Goal: Task Accomplishment & Management: Use online tool/utility

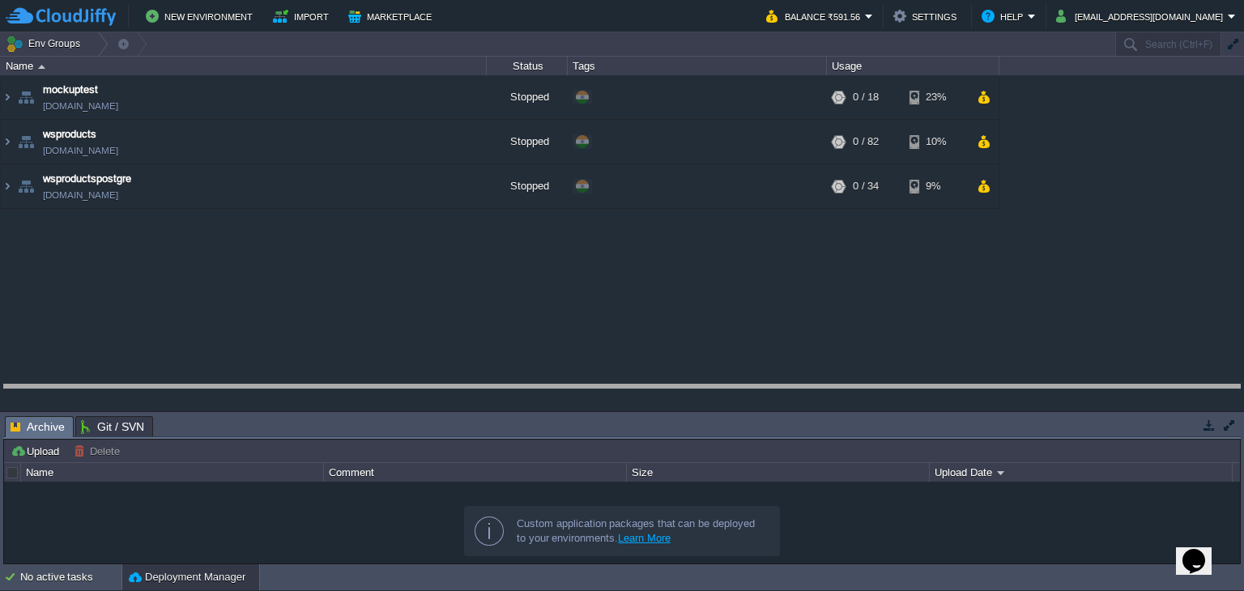
drag, startPoint x: 801, startPoint y: 435, endPoint x: 805, endPoint y: 403, distance: 31.8
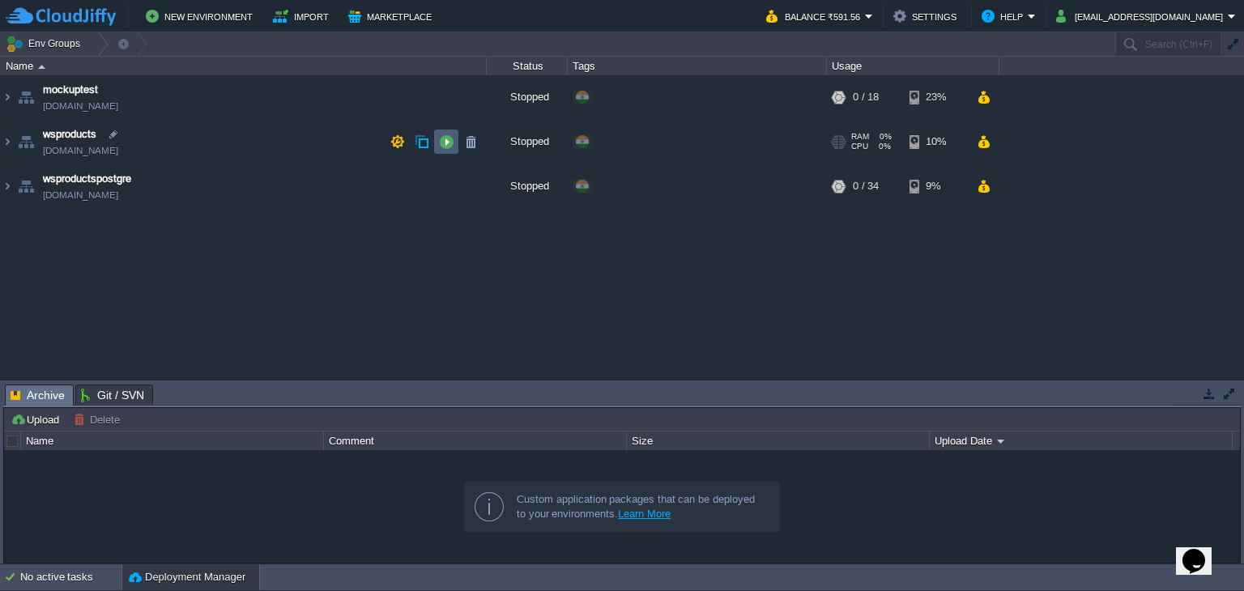
click at [443, 145] on button "button" at bounding box center [446, 141] width 15 height 15
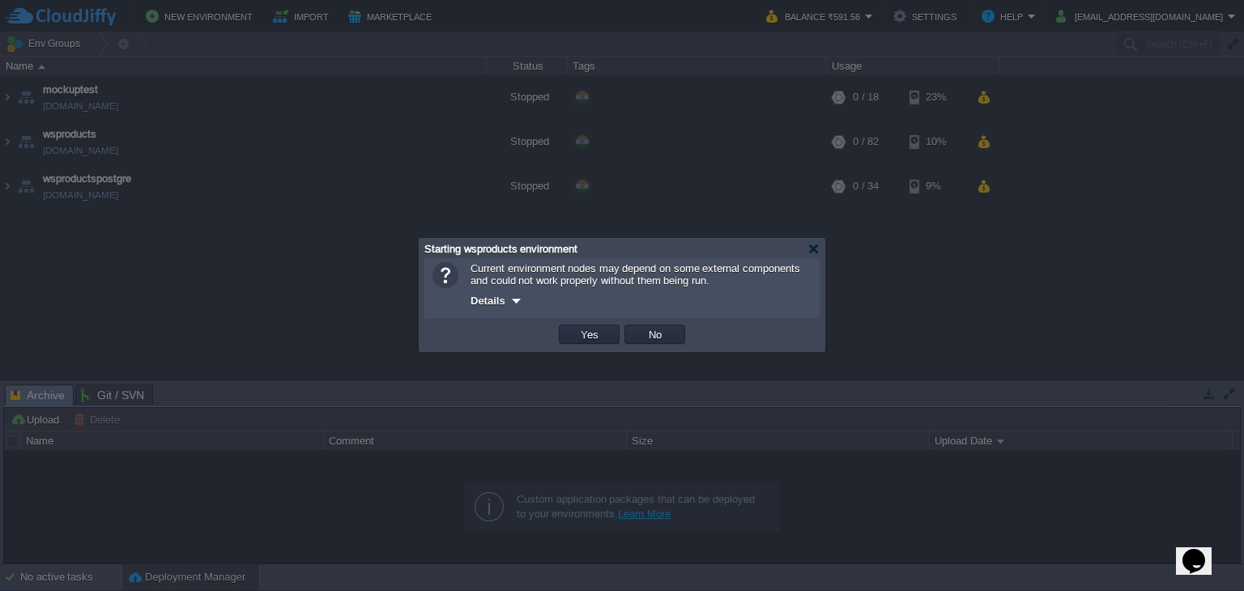
click at [594, 344] on td "Yes" at bounding box center [589, 334] width 61 height 19
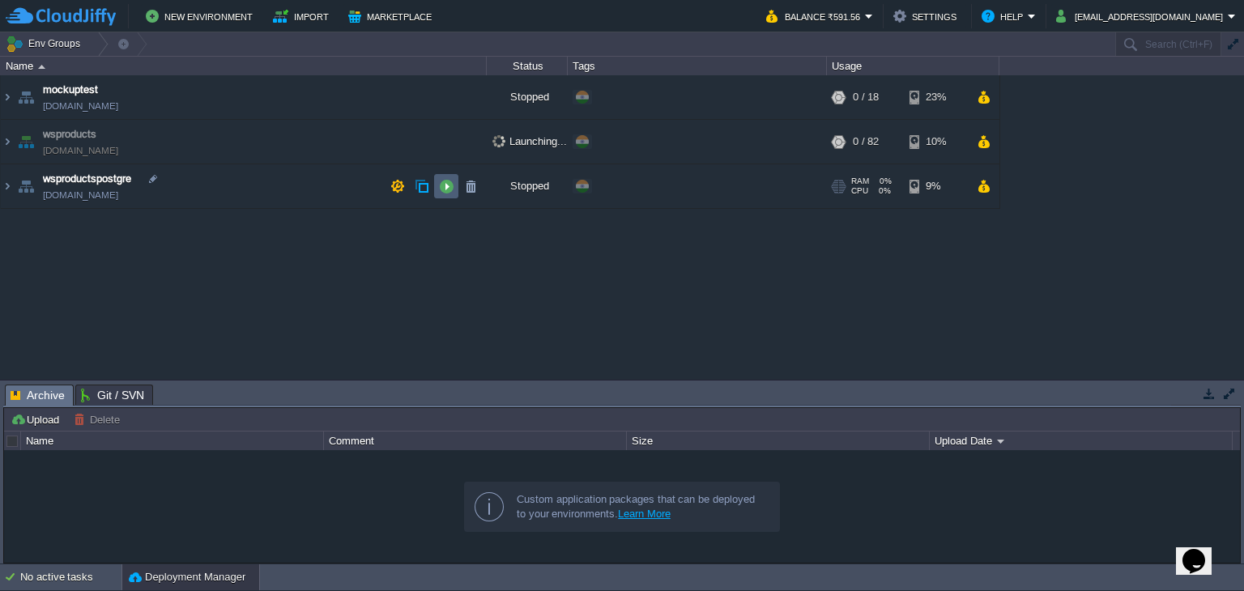
click at [447, 191] on button "button" at bounding box center [446, 186] width 15 height 15
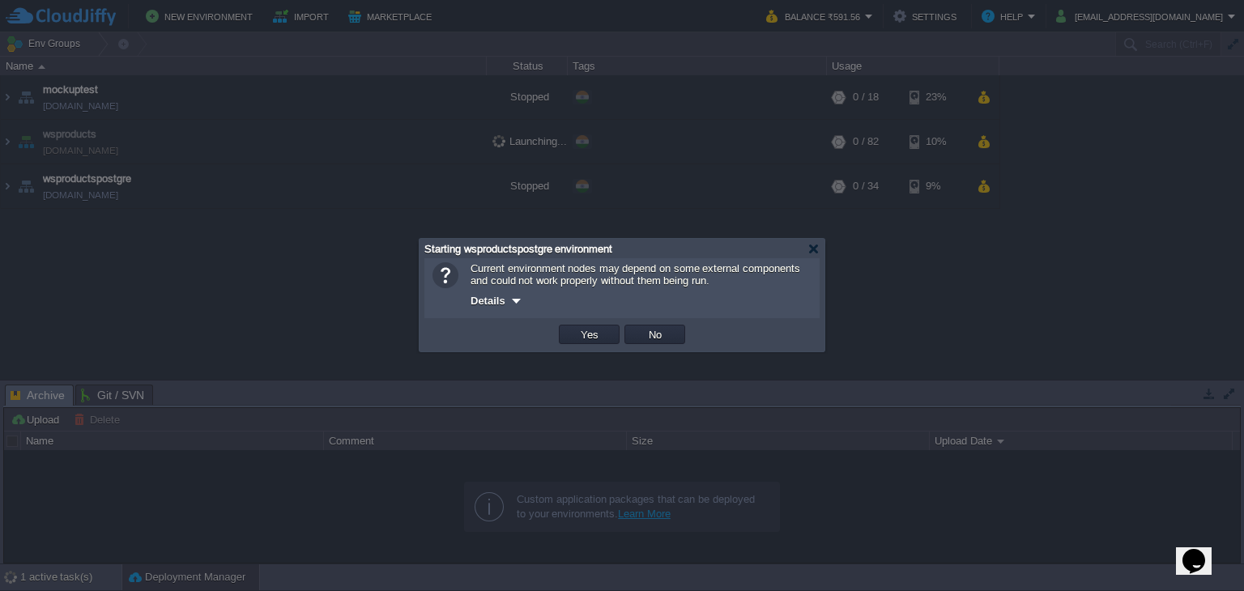
click at [598, 339] on button "Yes" at bounding box center [590, 334] width 28 height 15
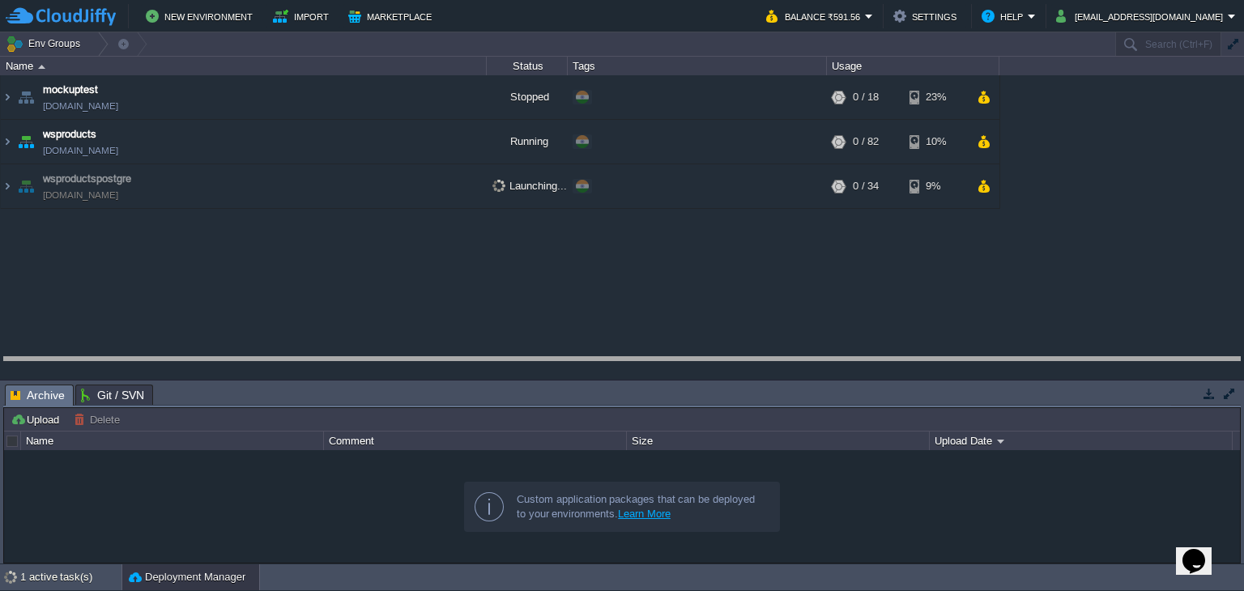
drag, startPoint x: 674, startPoint y: 396, endPoint x: 678, endPoint y: 368, distance: 28.6
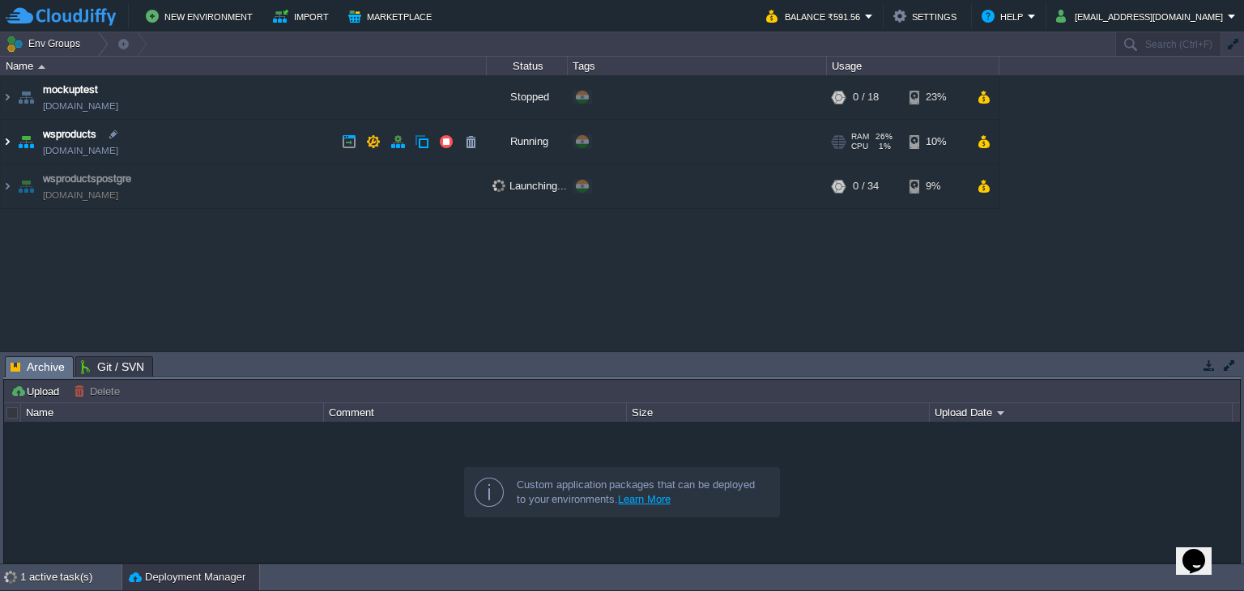
click at [11, 140] on img at bounding box center [7, 142] width 13 height 44
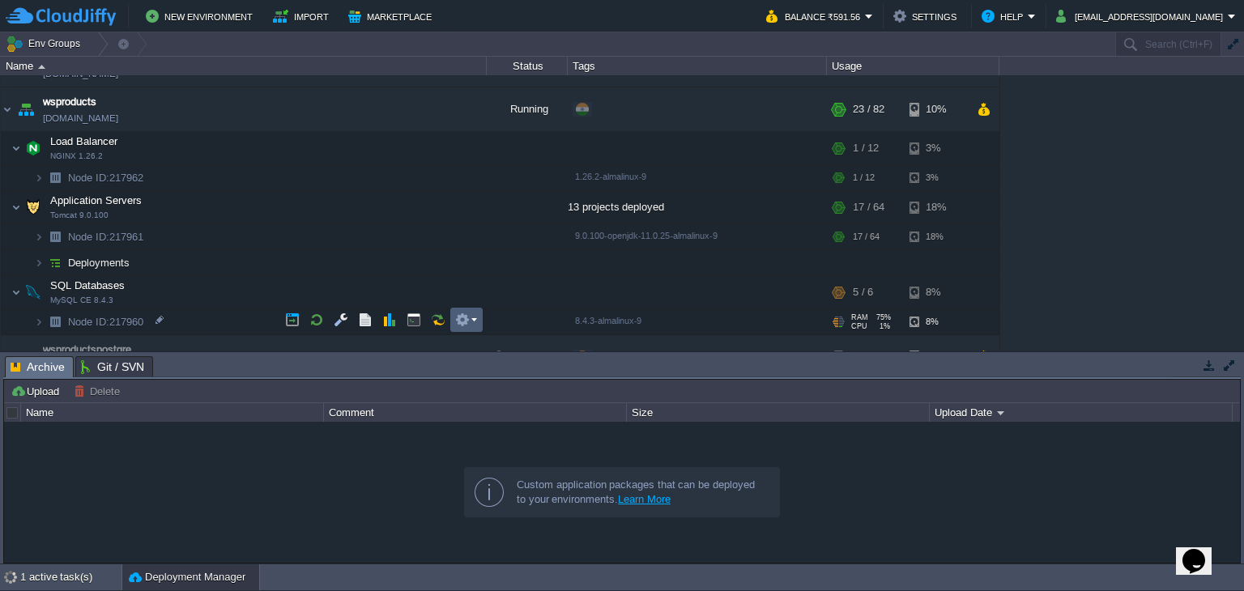
scroll to position [58, 0]
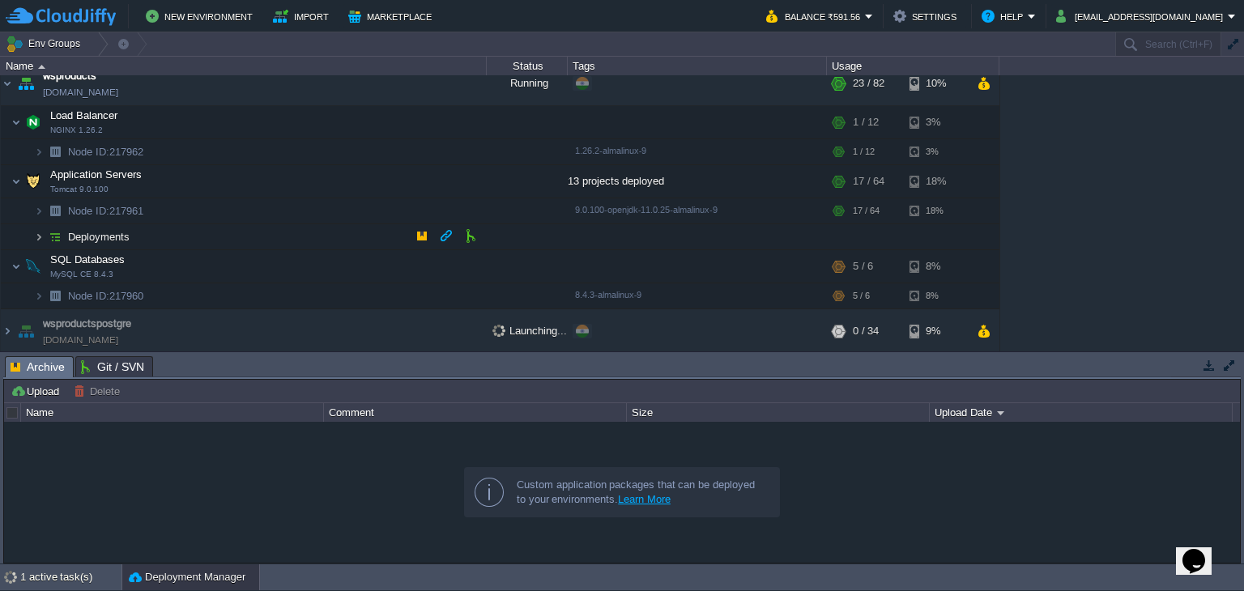
click at [34, 236] on img at bounding box center [39, 236] width 10 height 25
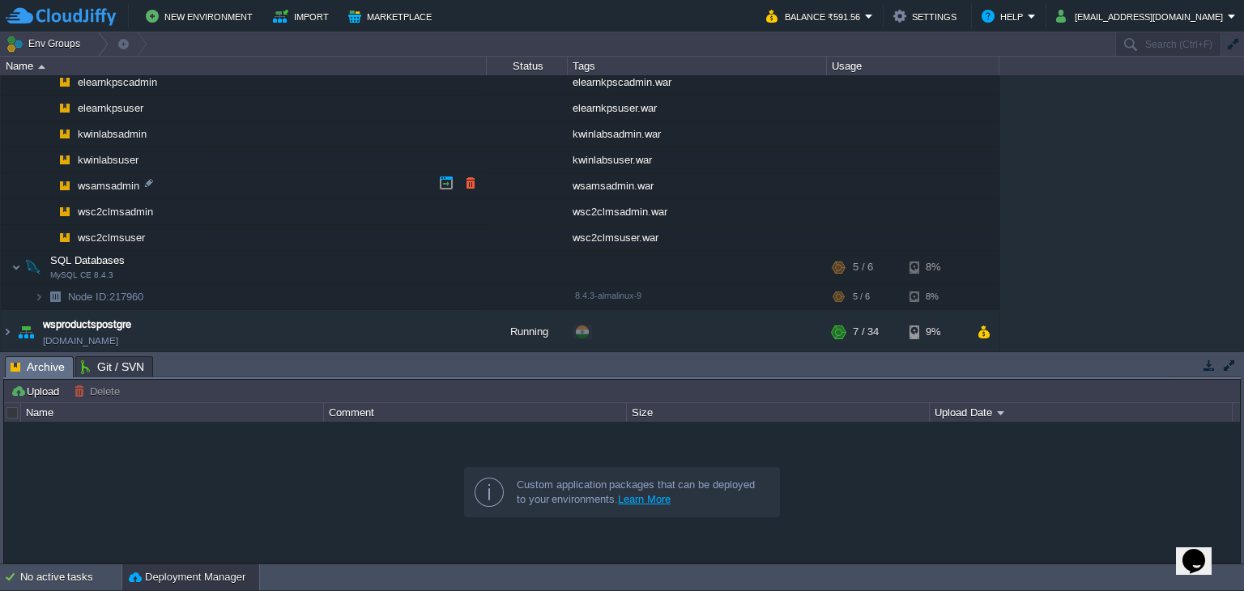
scroll to position [0, 0]
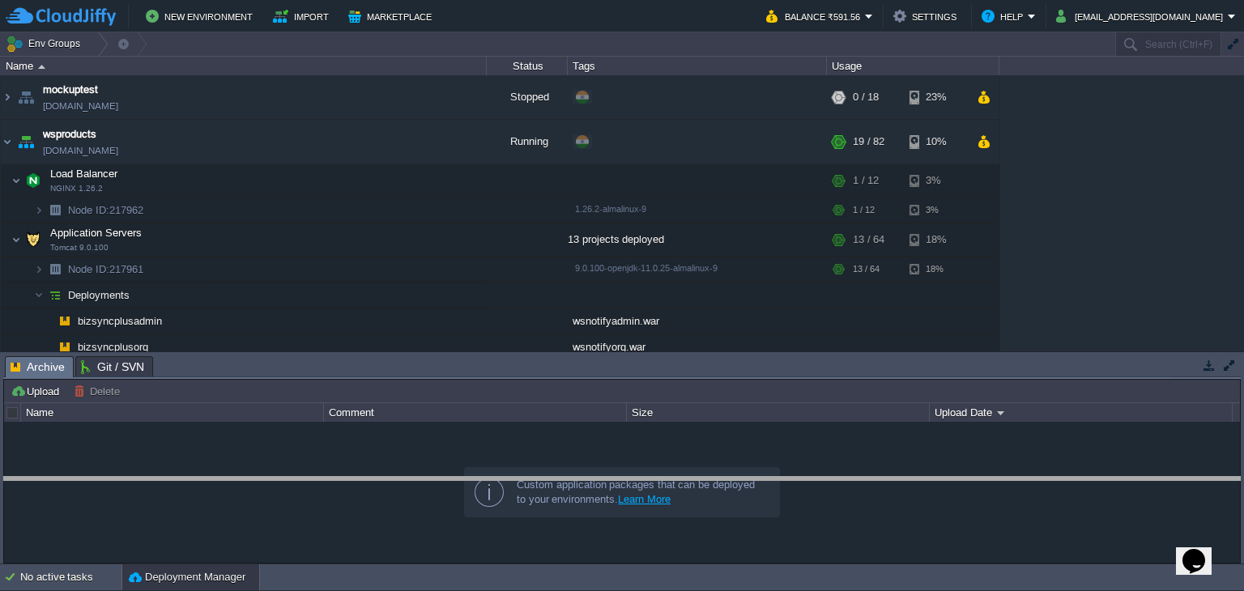
drag, startPoint x: 466, startPoint y: 364, endPoint x: 470, endPoint y: 503, distance: 139.4
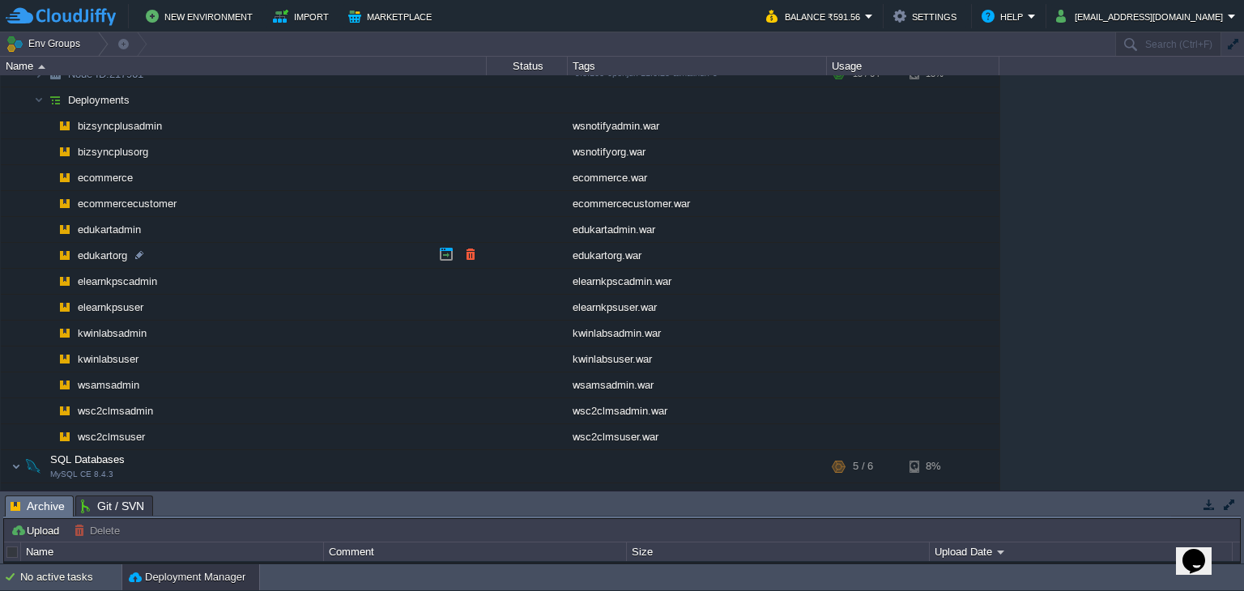
scroll to position [243, 0]
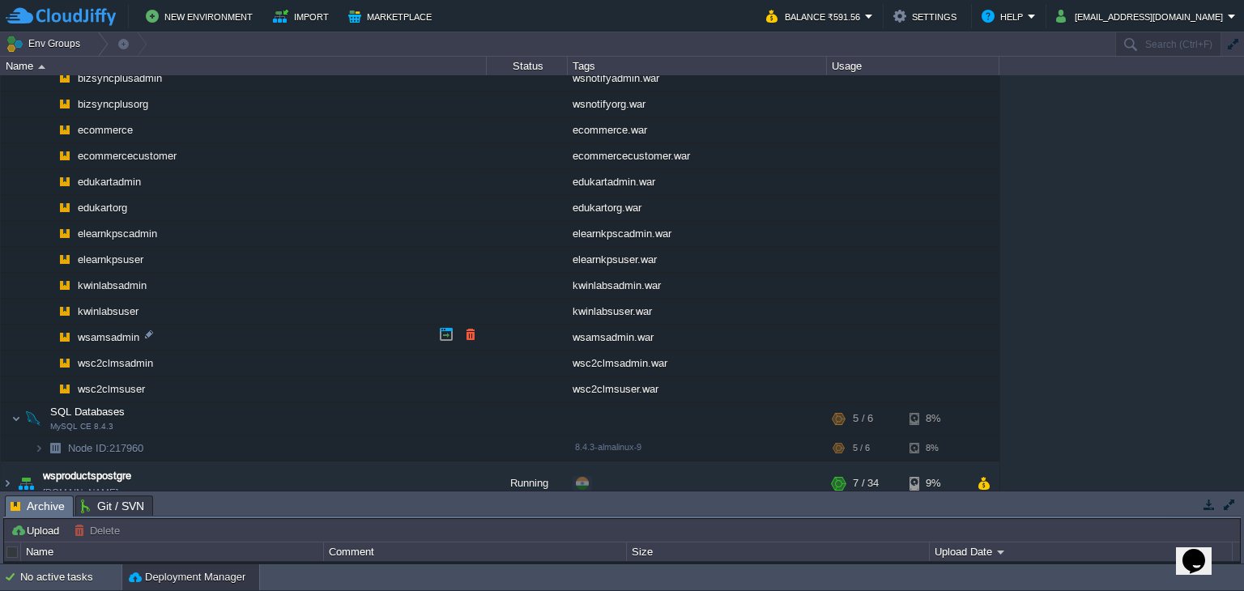
click at [412, 325] on td "wsamsadmin" at bounding box center [244, 338] width 486 height 26
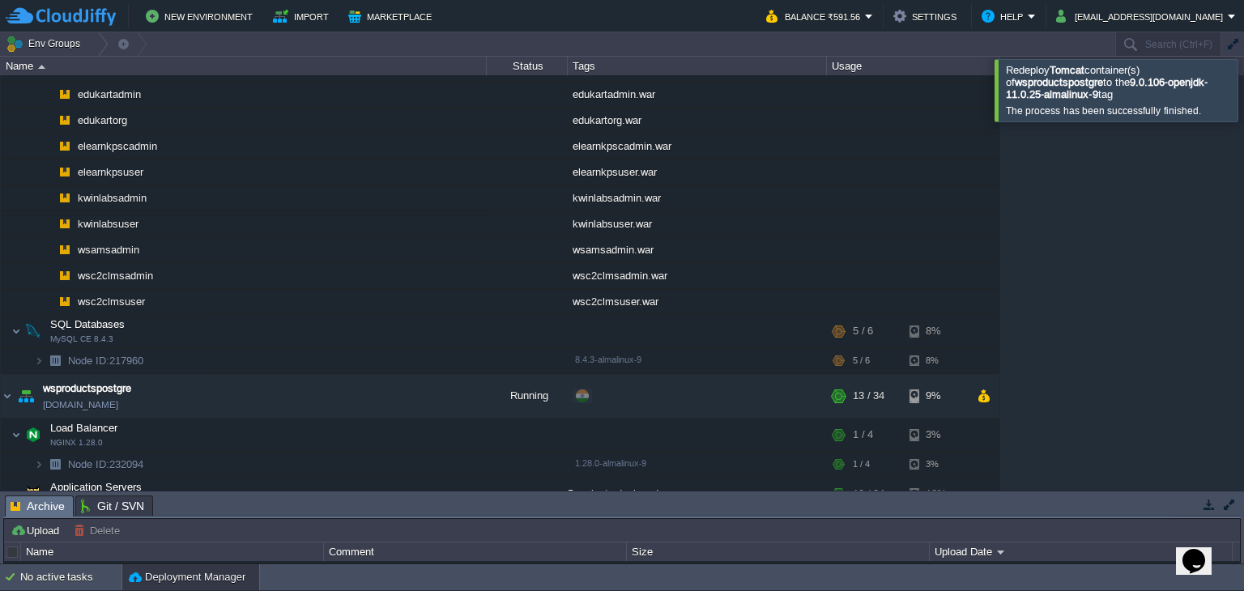
scroll to position [254, 0]
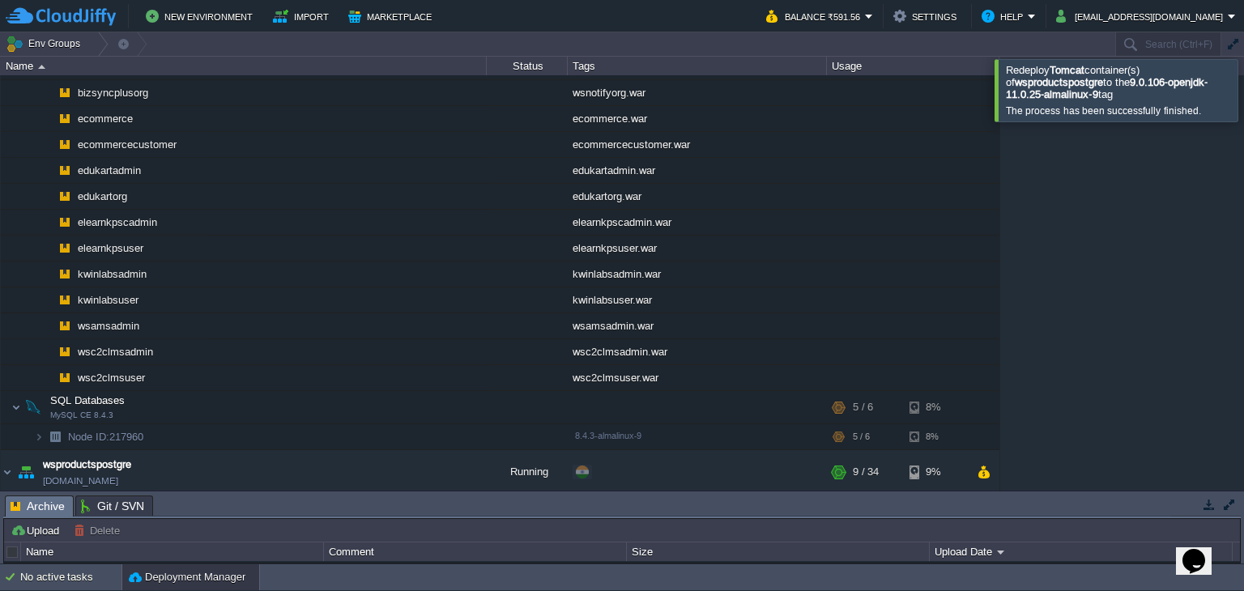
click at [1243, 87] on div at bounding box center [1263, 90] width 0 height 62
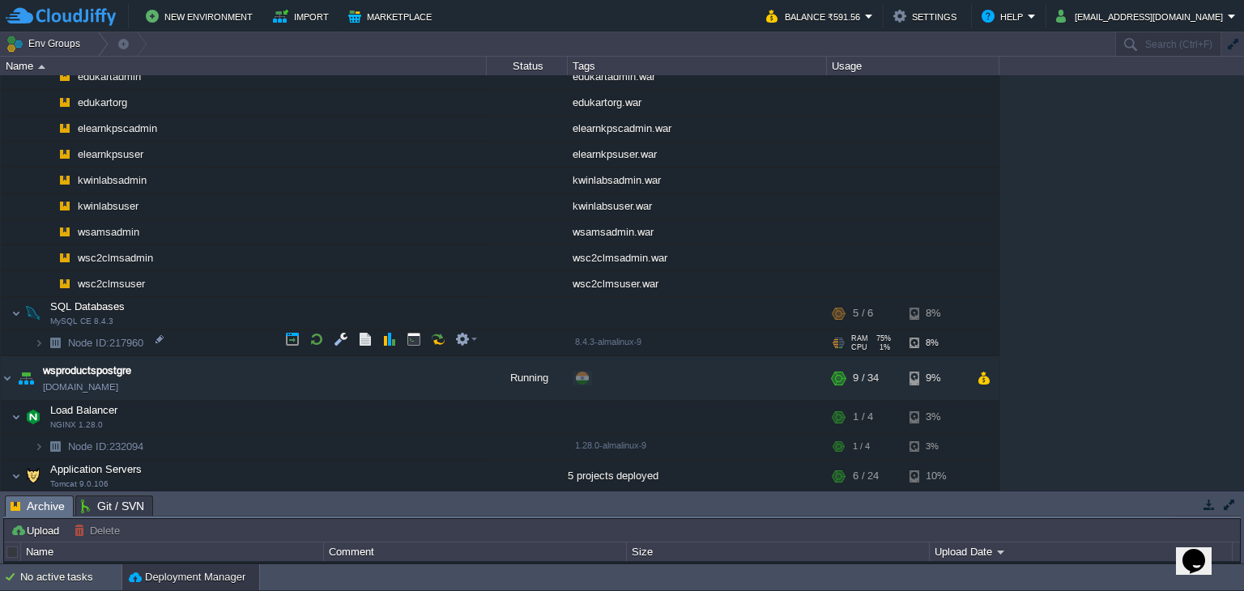
scroll to position [457, 0]
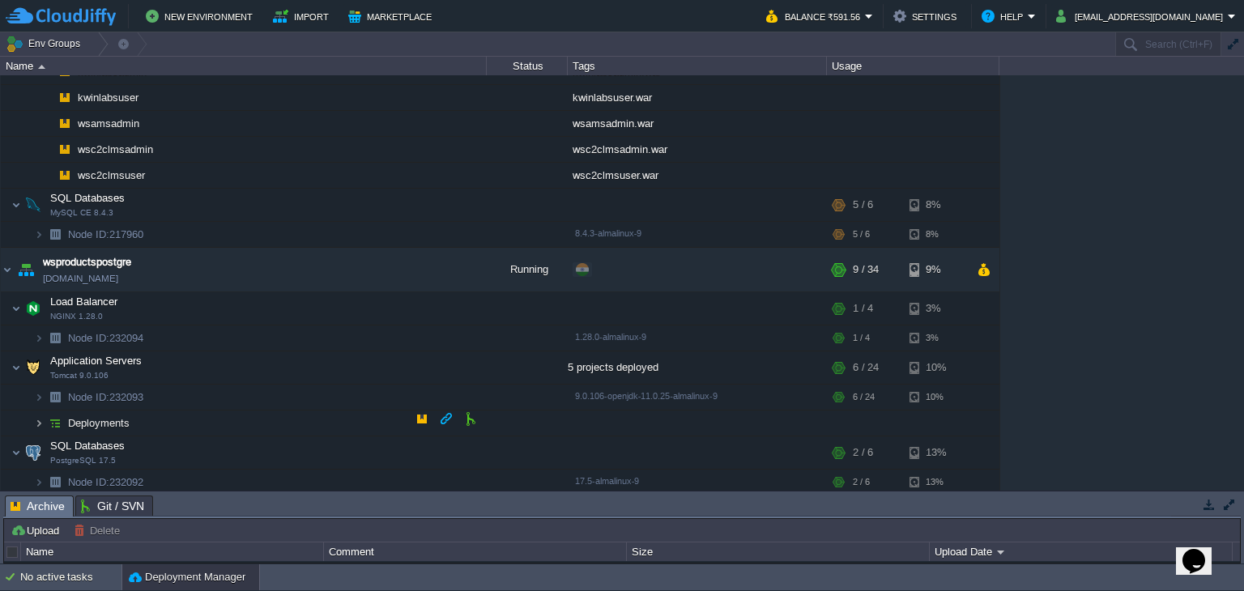
click at [37, 422] on img at bounding box center [39, 423] width 10 height 25
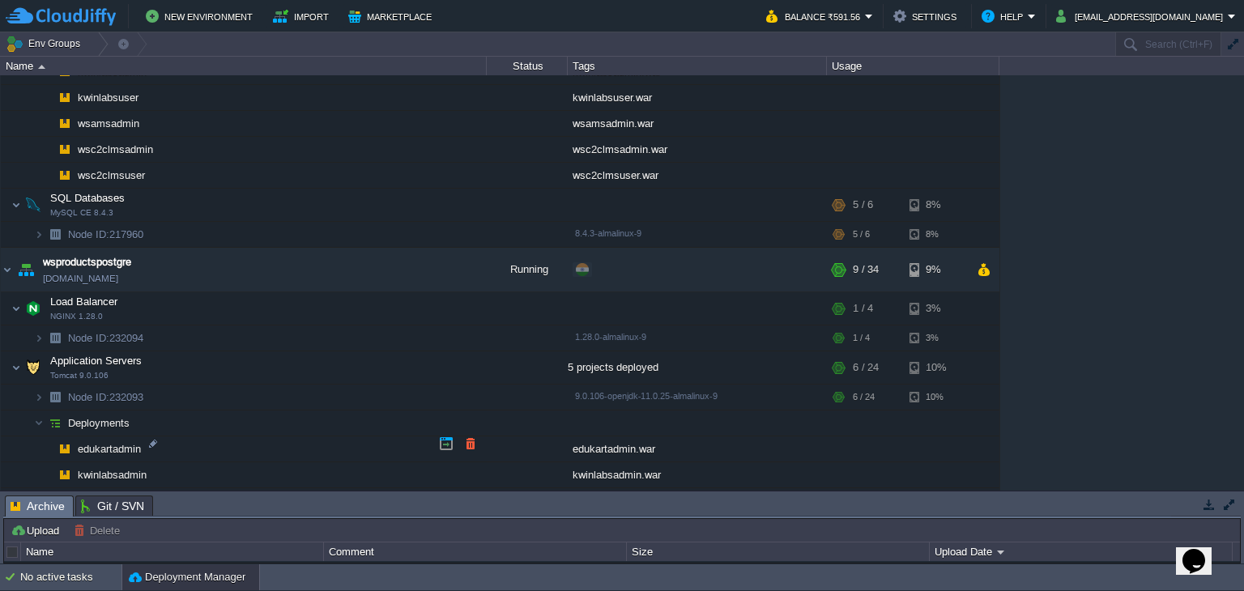
scroll to position [585, 0]
